Goal: Subscribe to service/newsletter

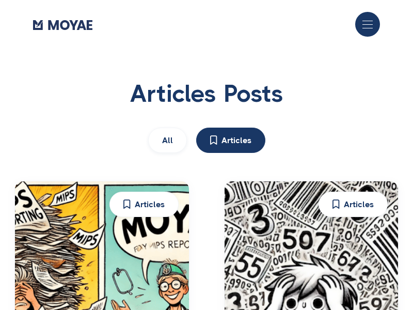
type input "Subscribe"
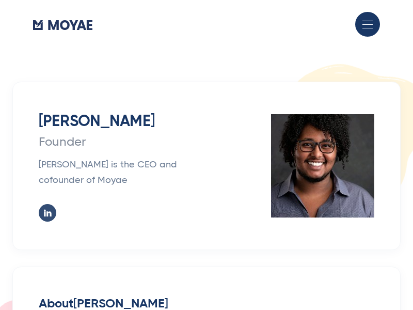
type input "Subscribe"
